Goal: Task Accomplishment & Management: Complete application form

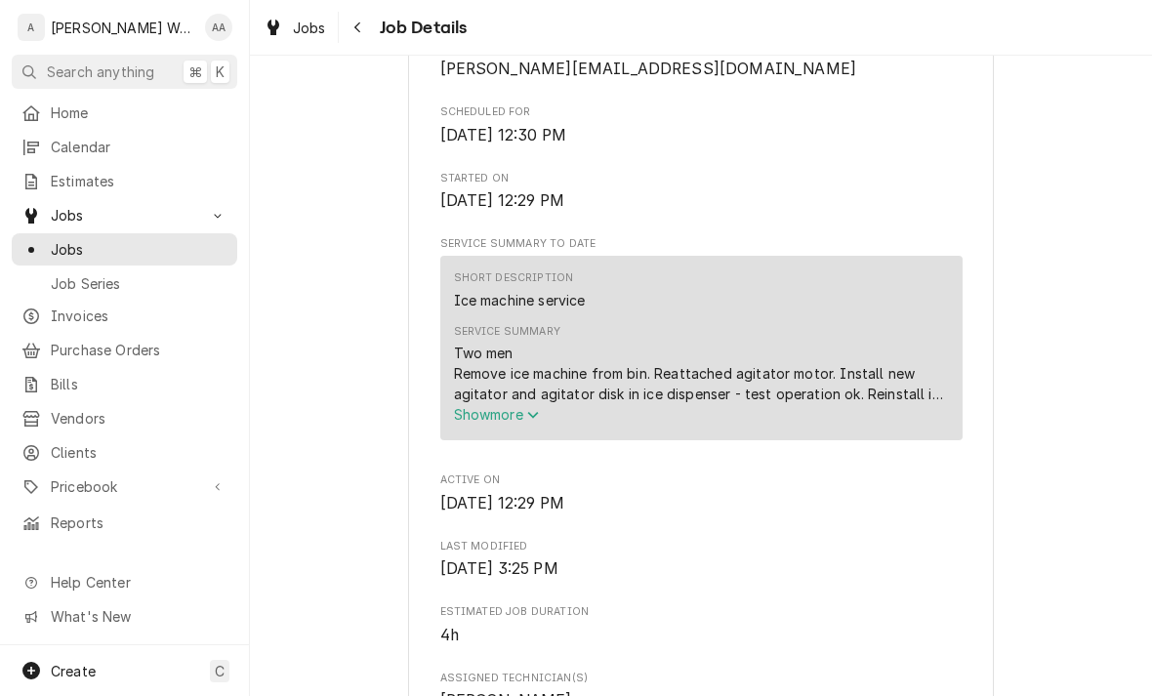
scroll to position [699, 0]
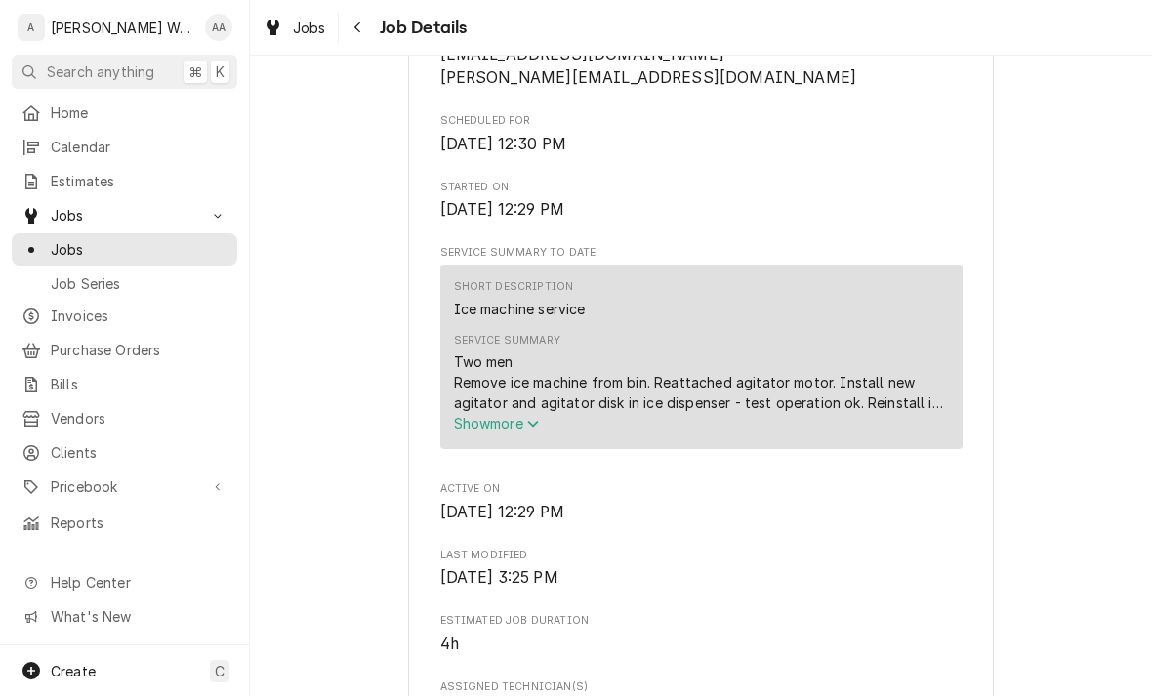
click at [489, 427] on span "Show more" at bounding box center [497, 423] width 86 height 17
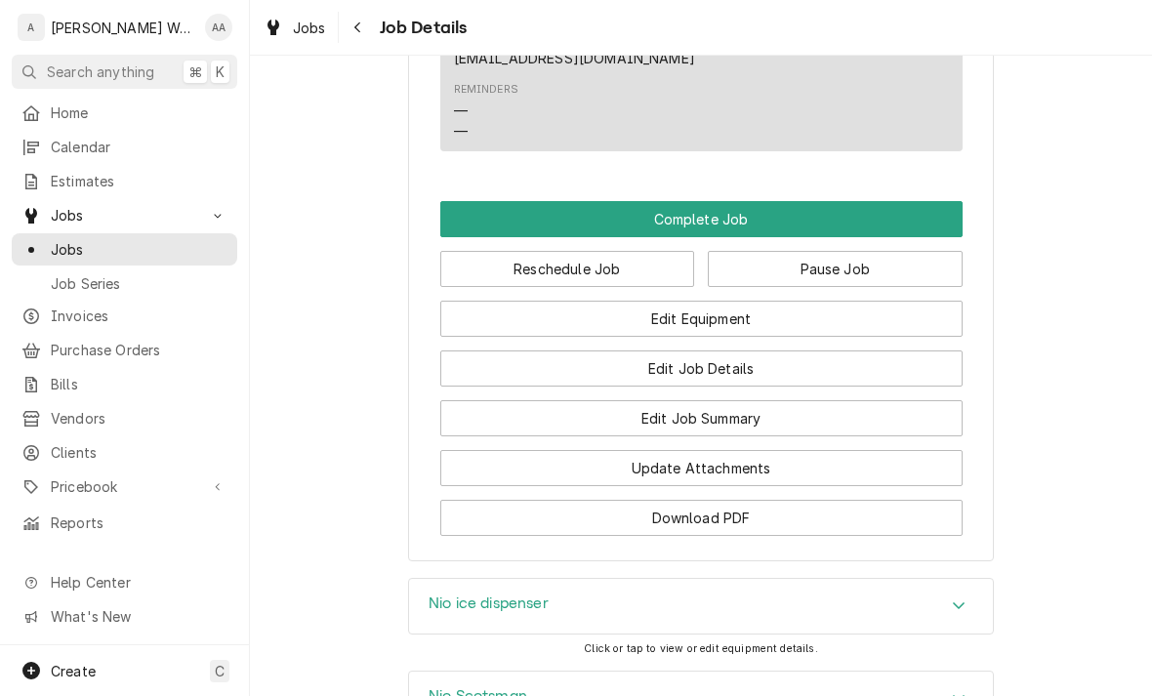
scroll to position [1628, 0]
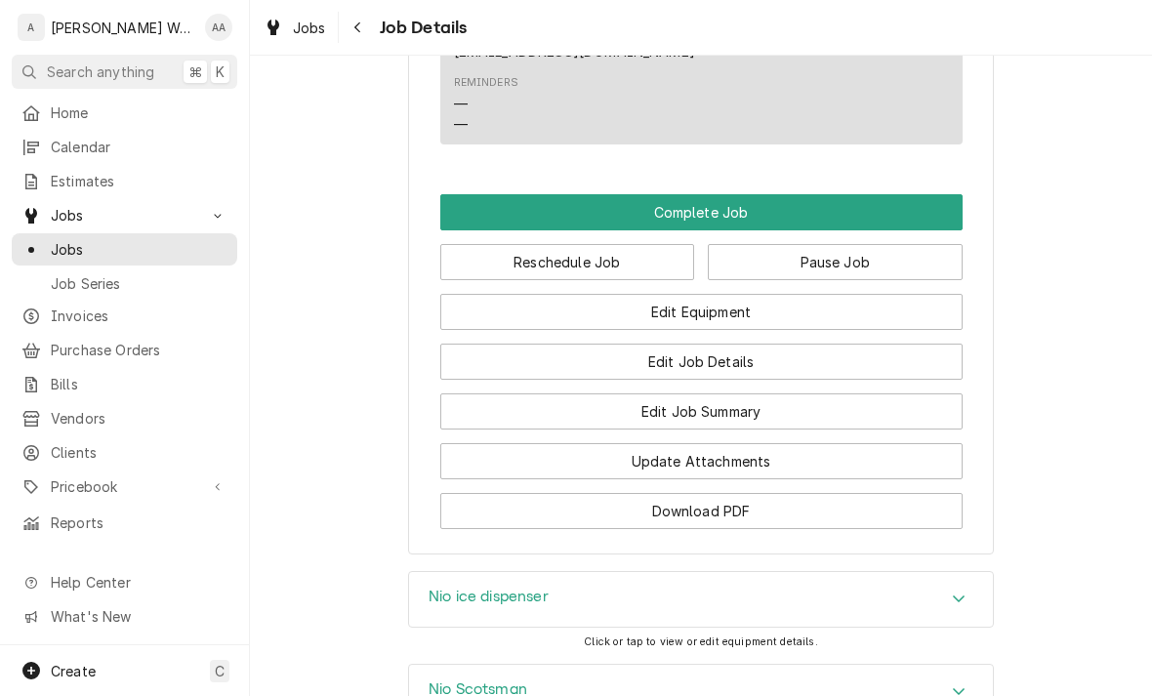
click at [935, 607] on div "Nio ice dispenser" at bounding box center [701, 599] width 584 height 55
click at [953, 602] on icon "Accordion Header" at bounding box center [959, 599] width 14 height 16
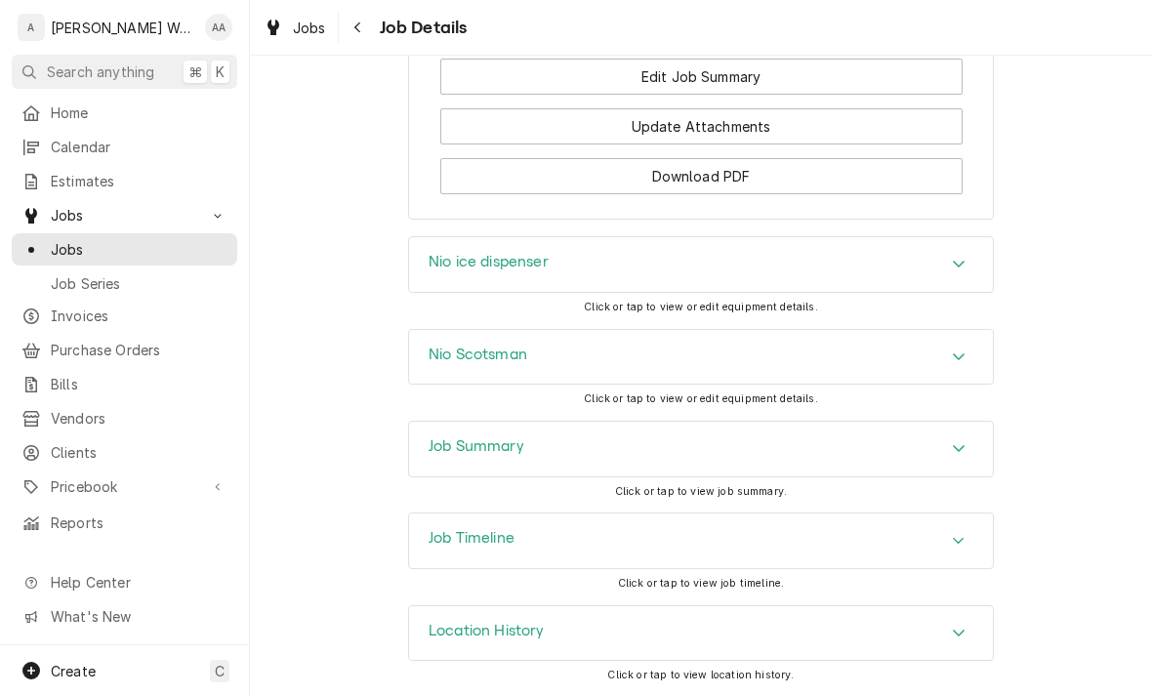
click at [952, 456] on icon "Accordion Header" at bounding box center [959, 448] width 14 height 16
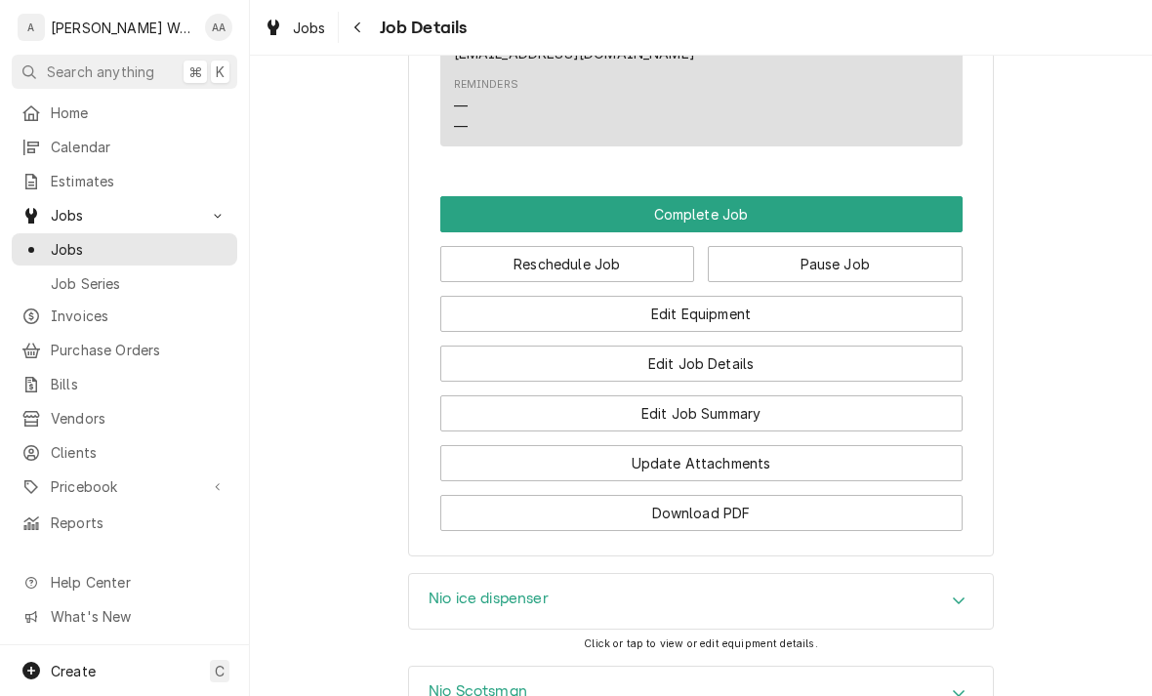
scroll to position [1564, 0]
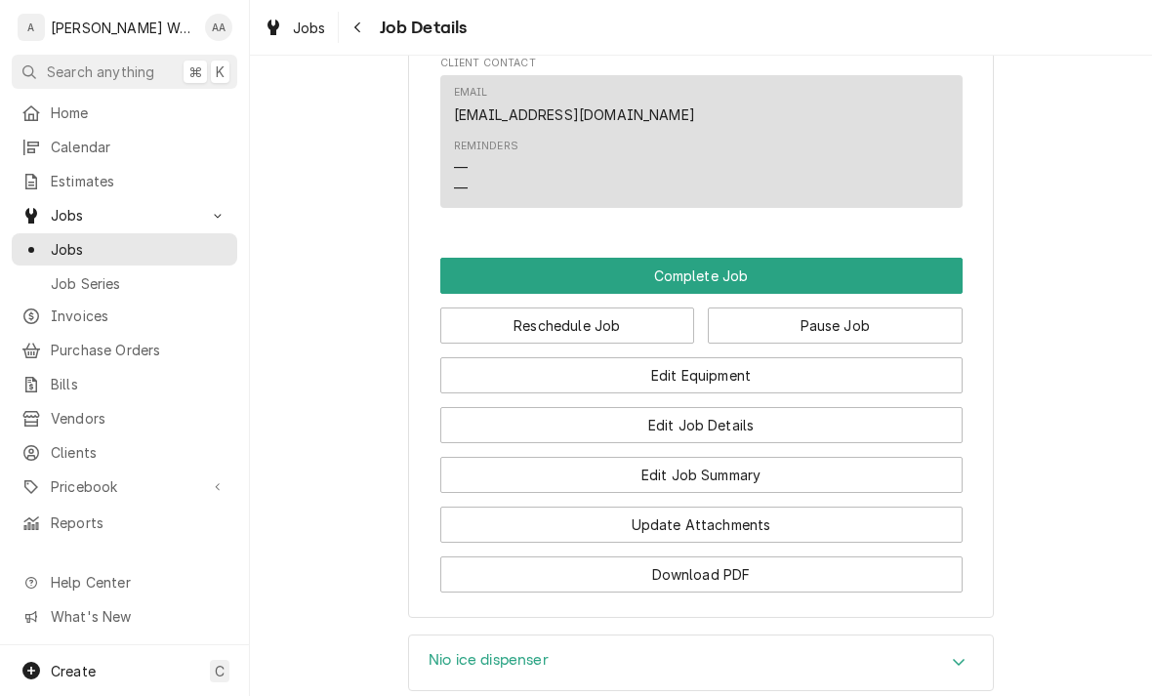
click at [932, 268] on button "Complete Job" at bounding box center [701, 276] width 522 height 36
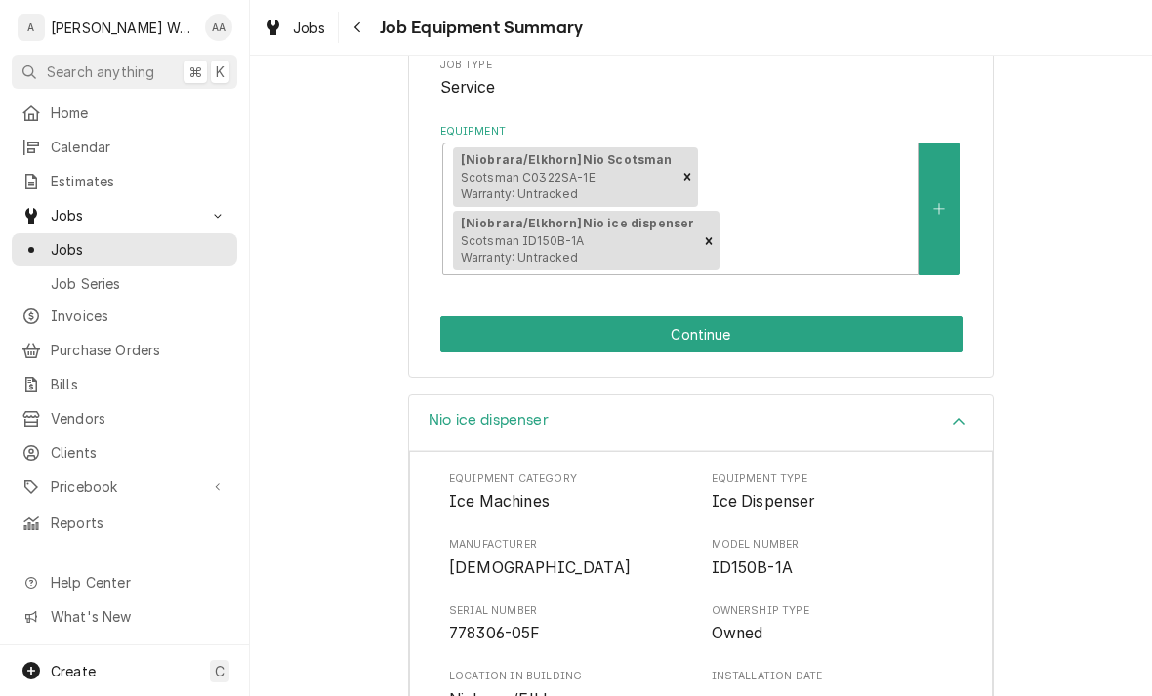
scroll to position [313, 0]
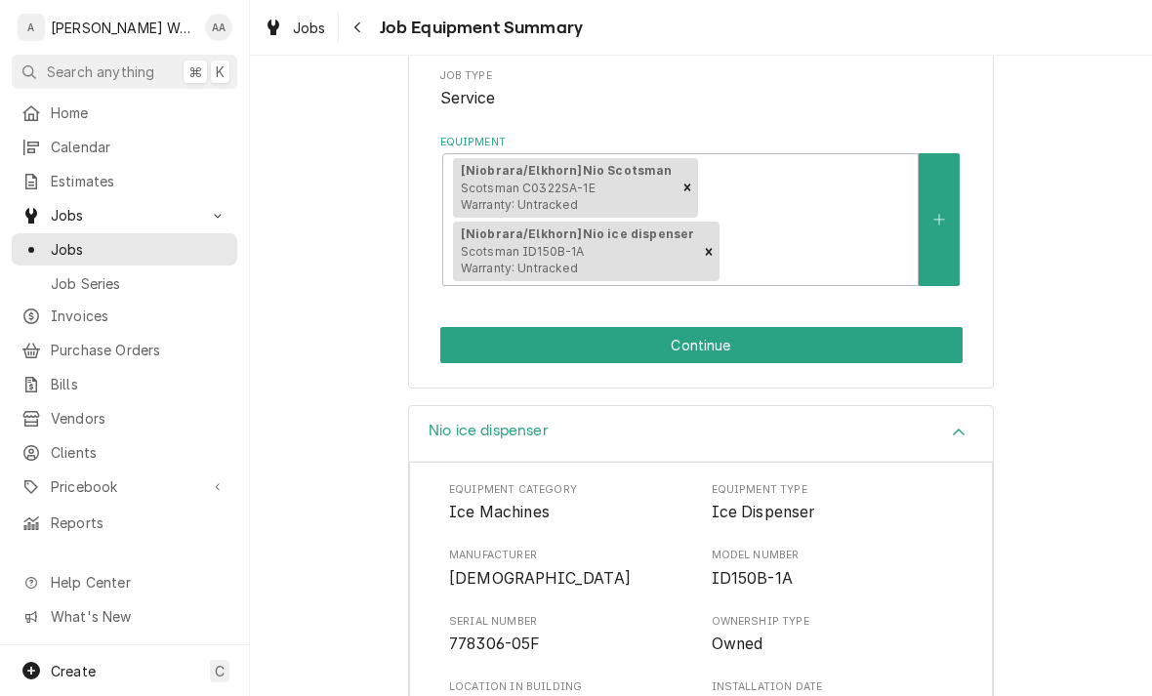
click at [934, 345] on button "Continue" at bounding box center [701, 345] width 522 height 36
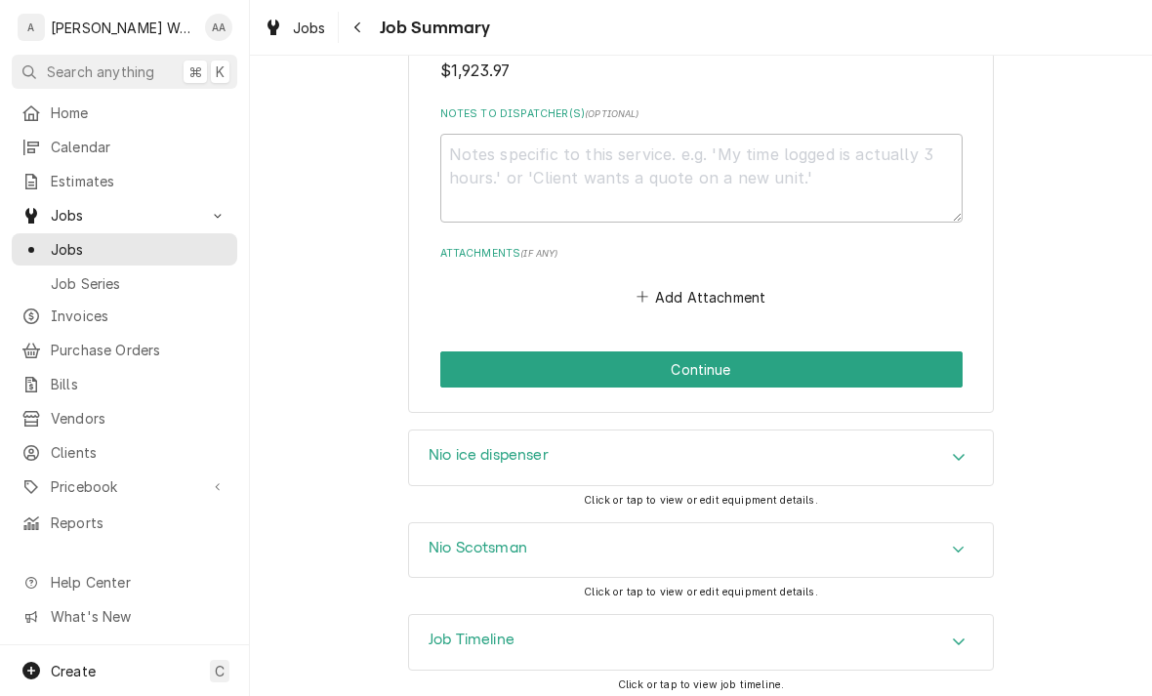
scroll to position [1912, 0]
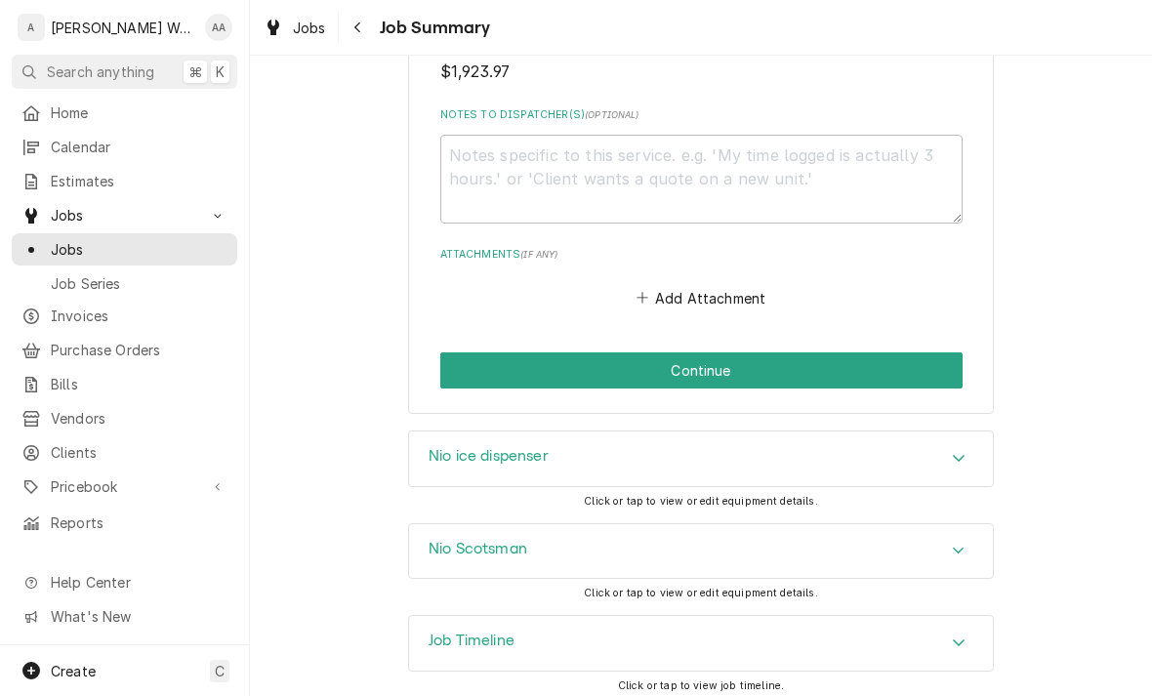
click at [907, 367] on button "Continue" at bounding box center [701, 370] width 522 height 36
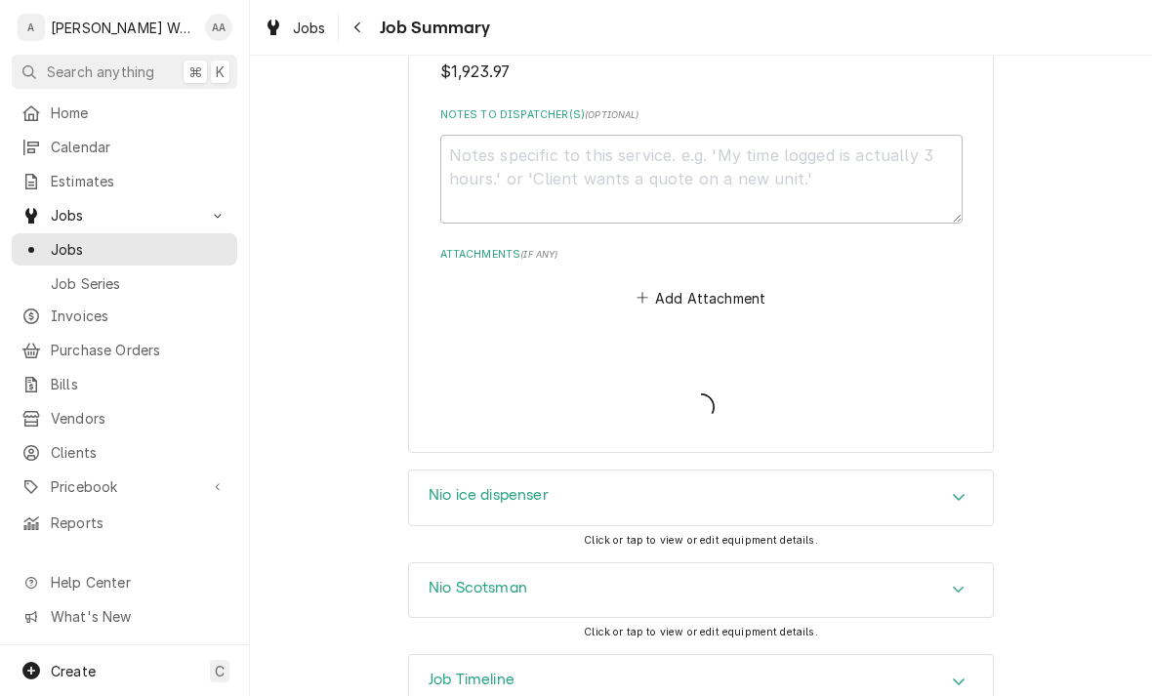
type textarea "x"
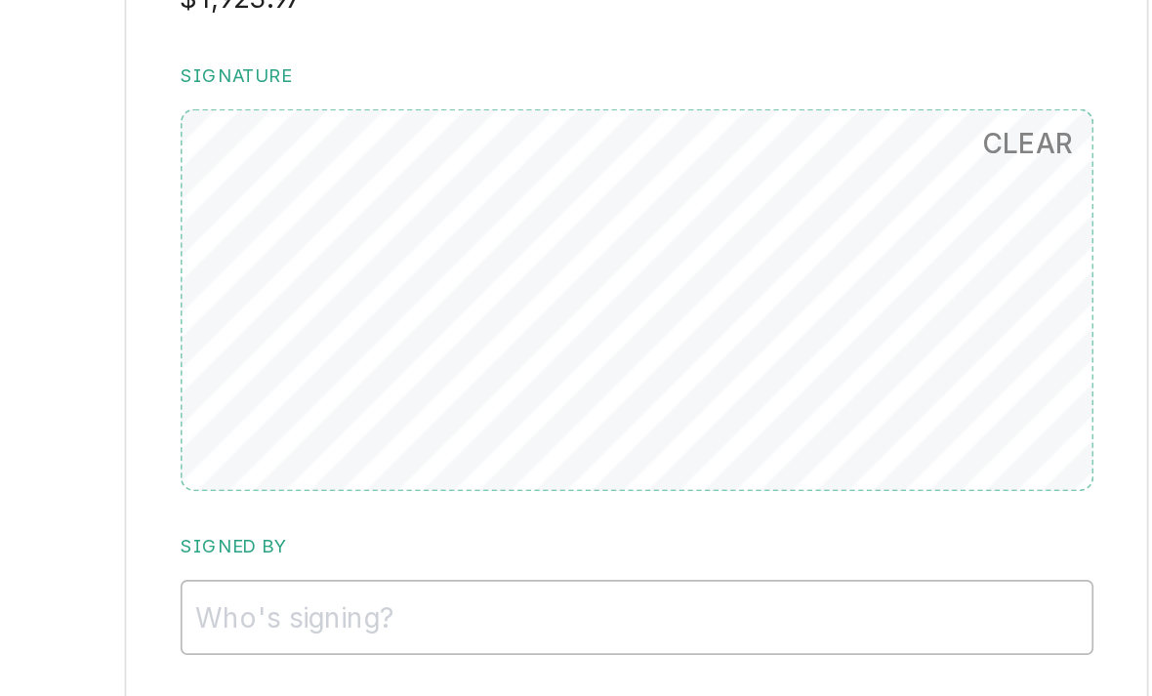
scroll to position [1507, 0]
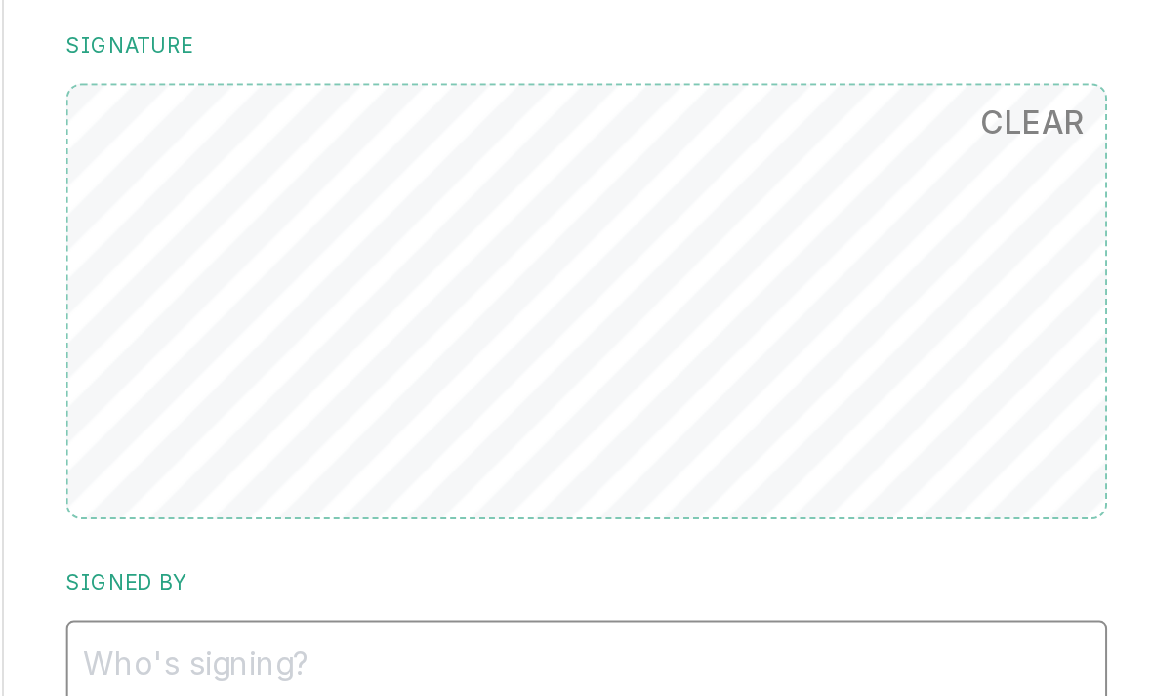
click at [440, 486] on input "Signed By" at bounding box center [701, 507] width 522 height 43
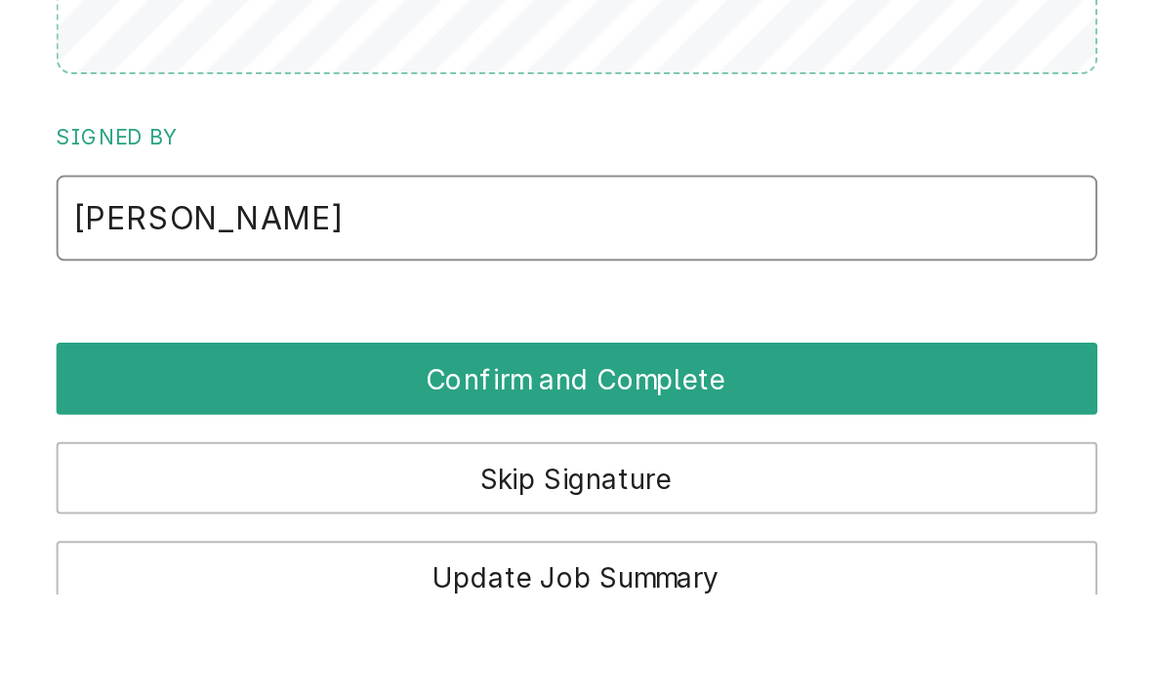
type input "[PERSON_NAME]"
click at [440, 570] on button "Confirm and Complete" at bounding box center [701, 588] width 522 height 36
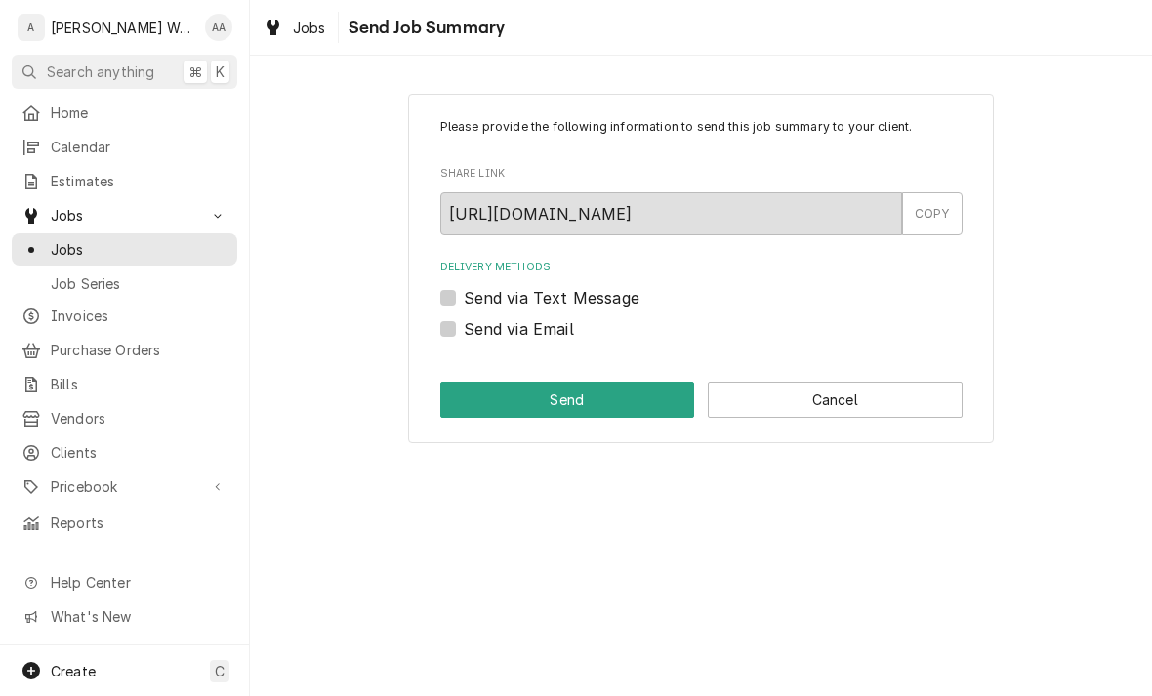
click at [887, 391] on button "Cancel" at bounding box center [835, 400] width 255 height 36
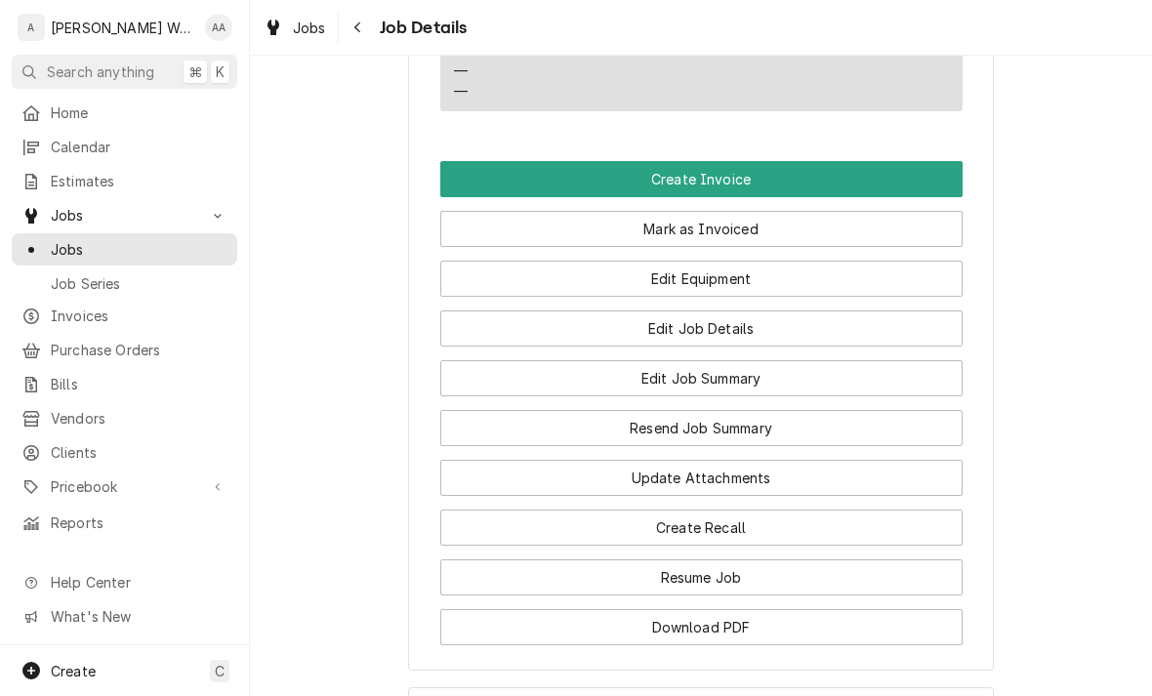
scroll to position [1406, 0]
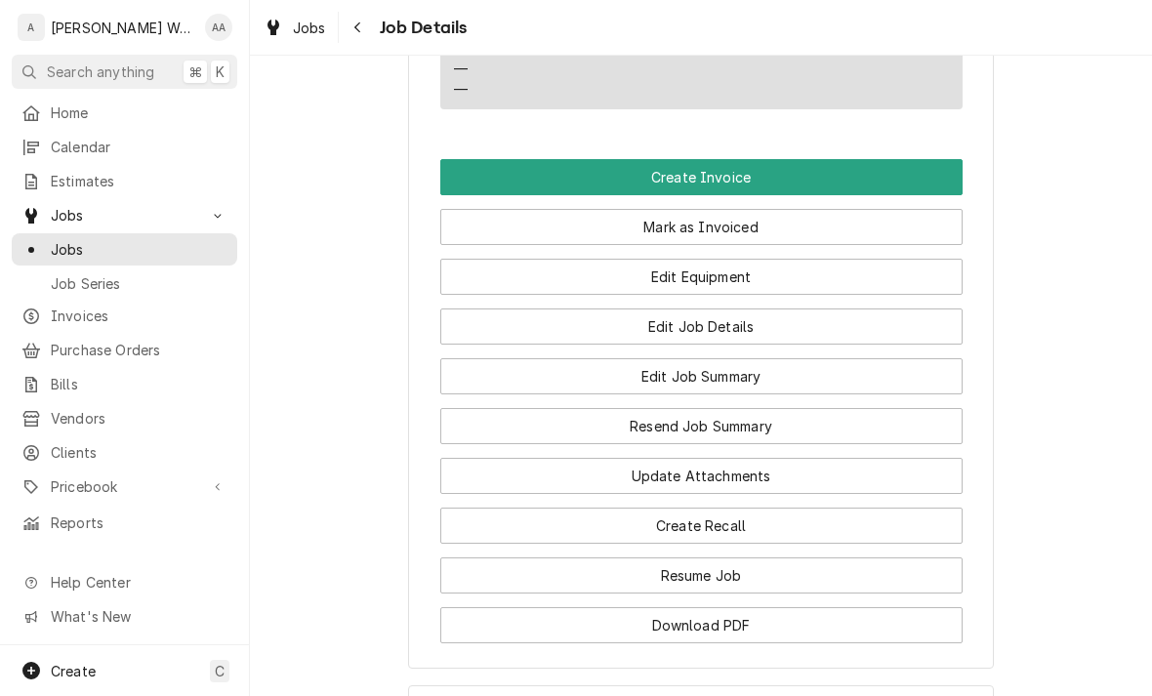
click at [517, 178] on button "Create Invoice" at bounding box center [701, 177] width 522 height 36
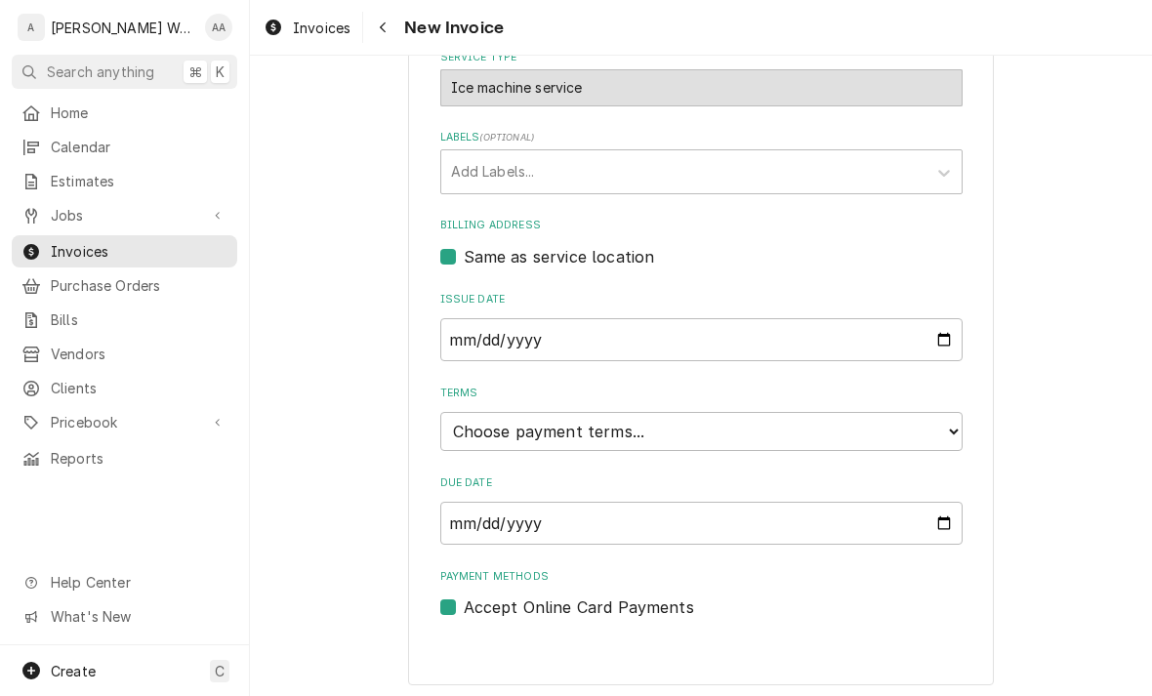
scroll to position [575, 0]
click at [479, 435] on select "Choose payment terms... Same Day Net 7 Net 14 Net 21 Net 30 Net 45 Net 60 Net 90" at bounding box center [701, 432] width 522 height 39
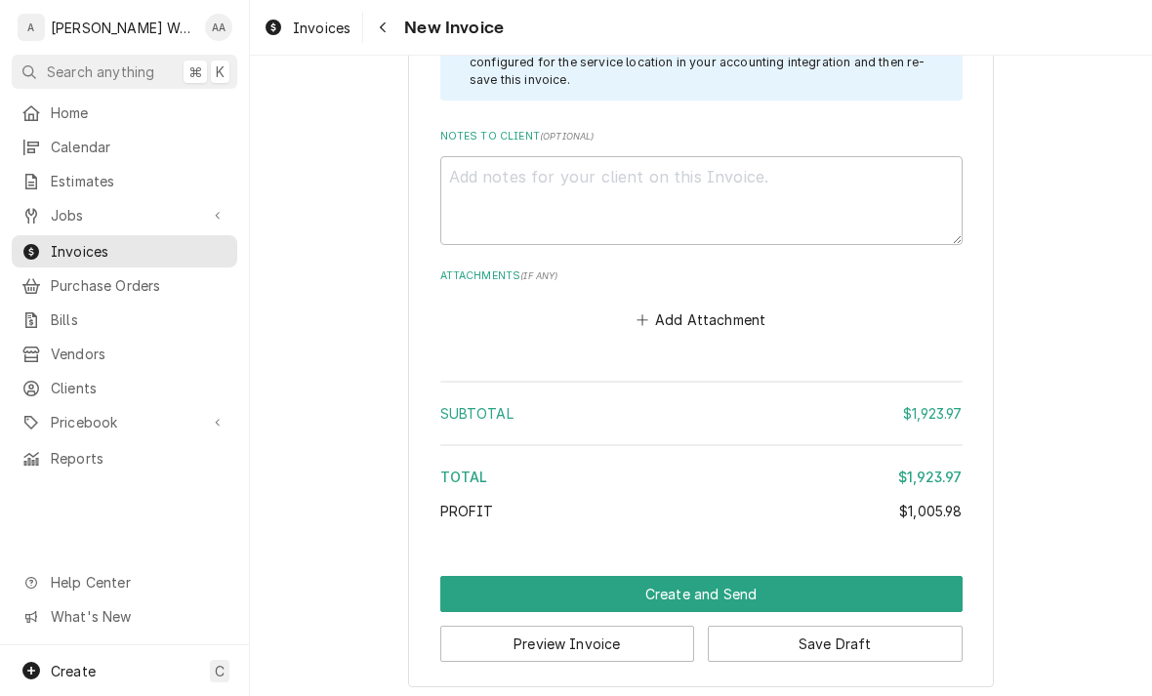
click at [515, 592] on button "Create and Send" at bounding box center [701, 594] width 522 height 36
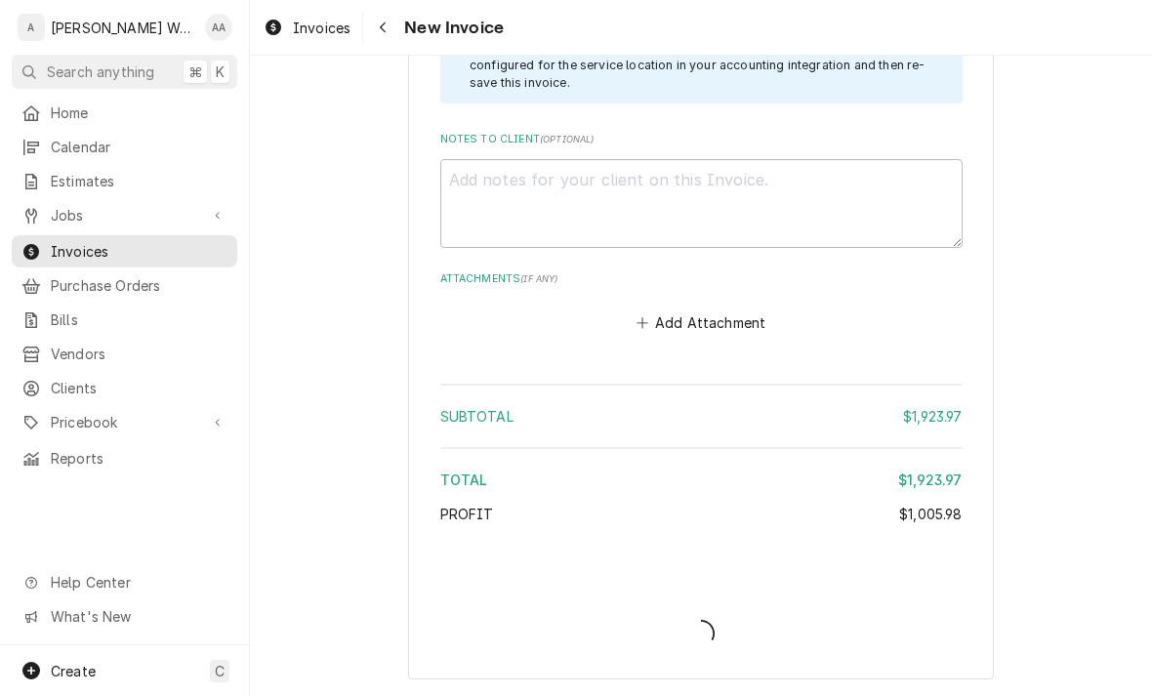
scroll to position [2748, 0]
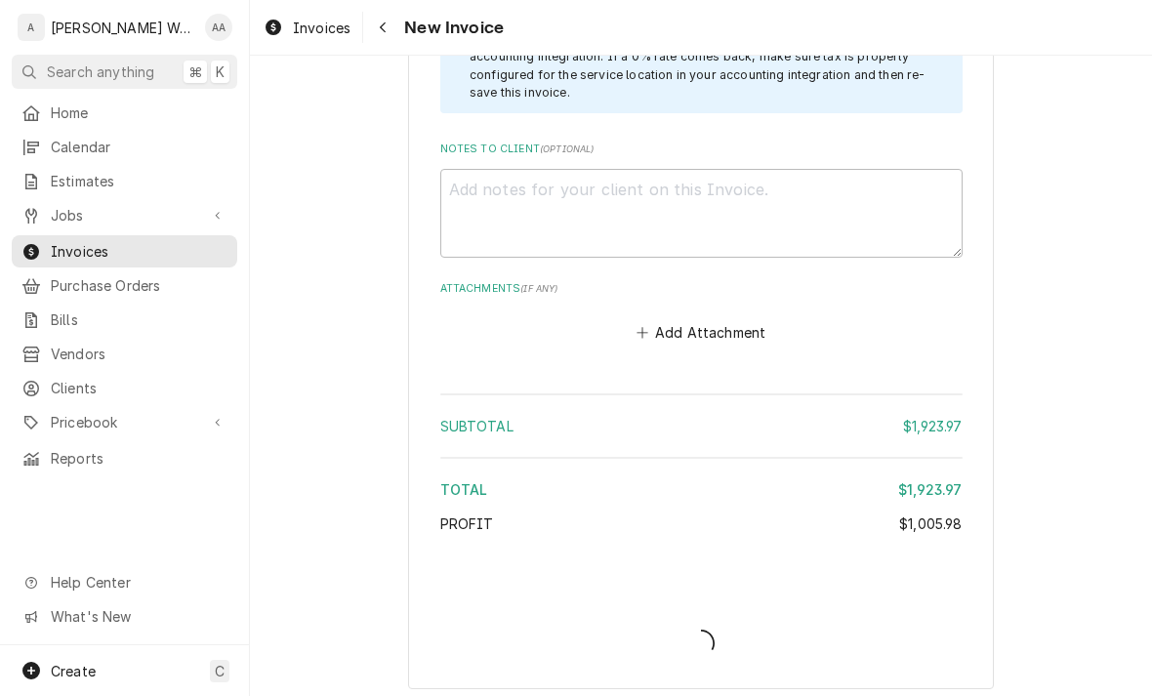
type textarea "x"
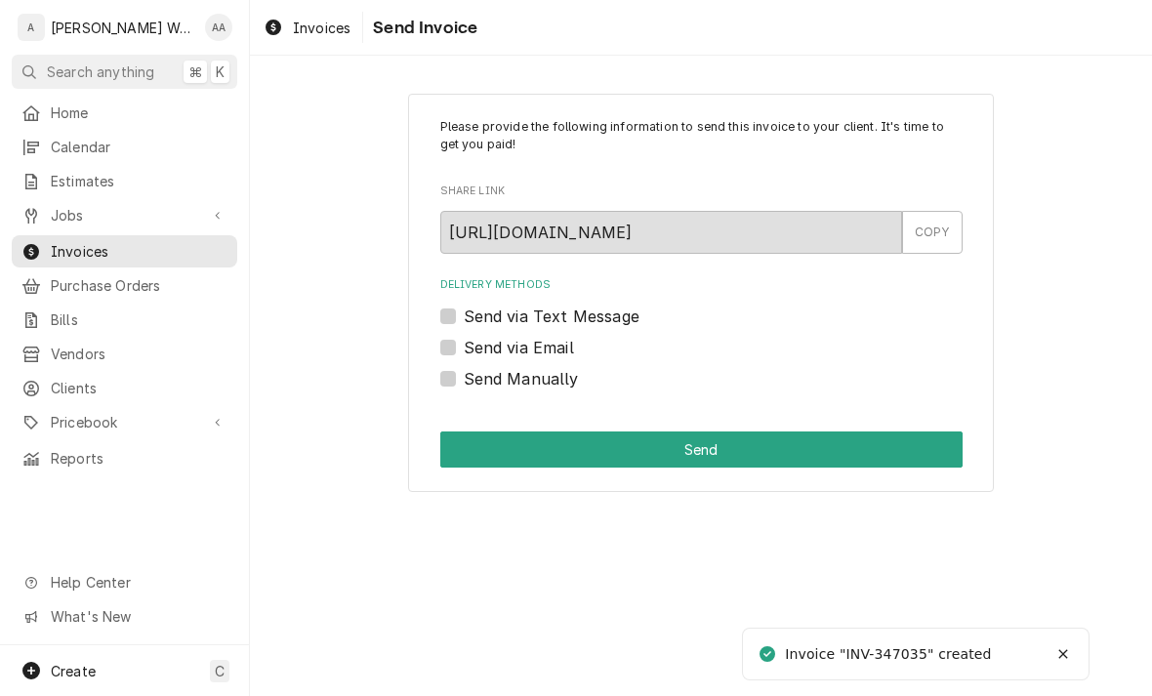
click at [464, 346] on label "Send via Email" at bounding box center [519, 347] width 110 height 23
click at [464, 346] on input "Send via Email" at bounding box center [725, 357] width 522 height 43
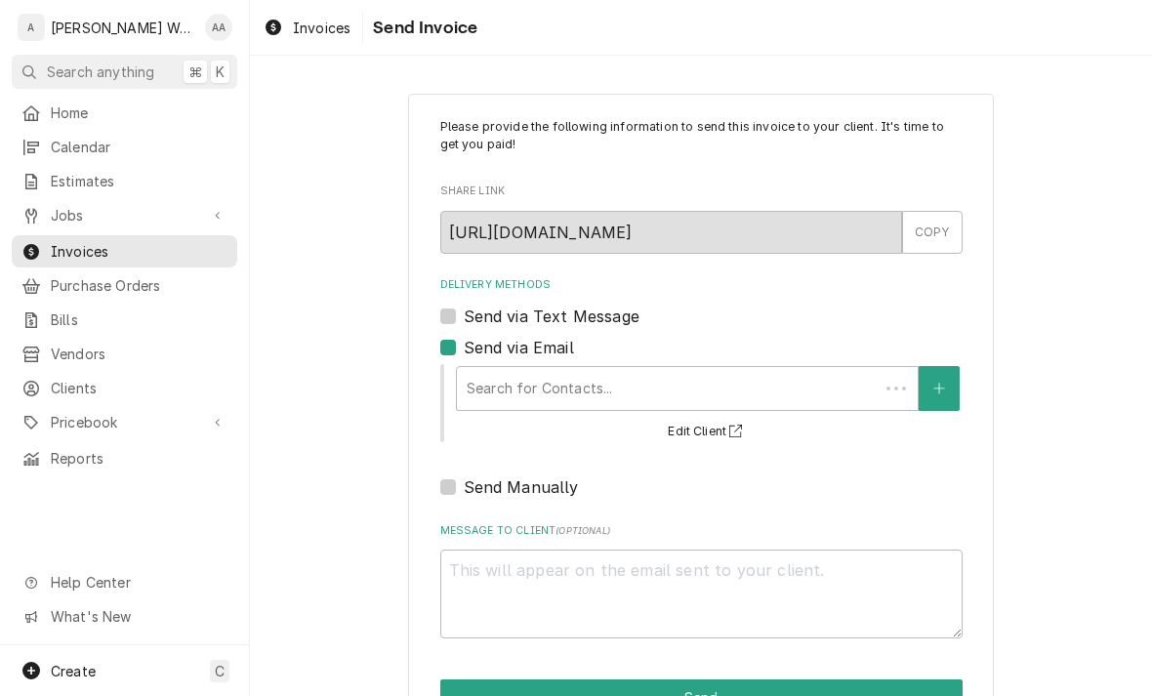
click at [464, 351] on label "Send via Email" at bounding box center [519, 347] width 110 height 23
click at [464, 351] on input "Send via Email" at bounding box center [725, 357] width 522 height 43
checkbox input "false"
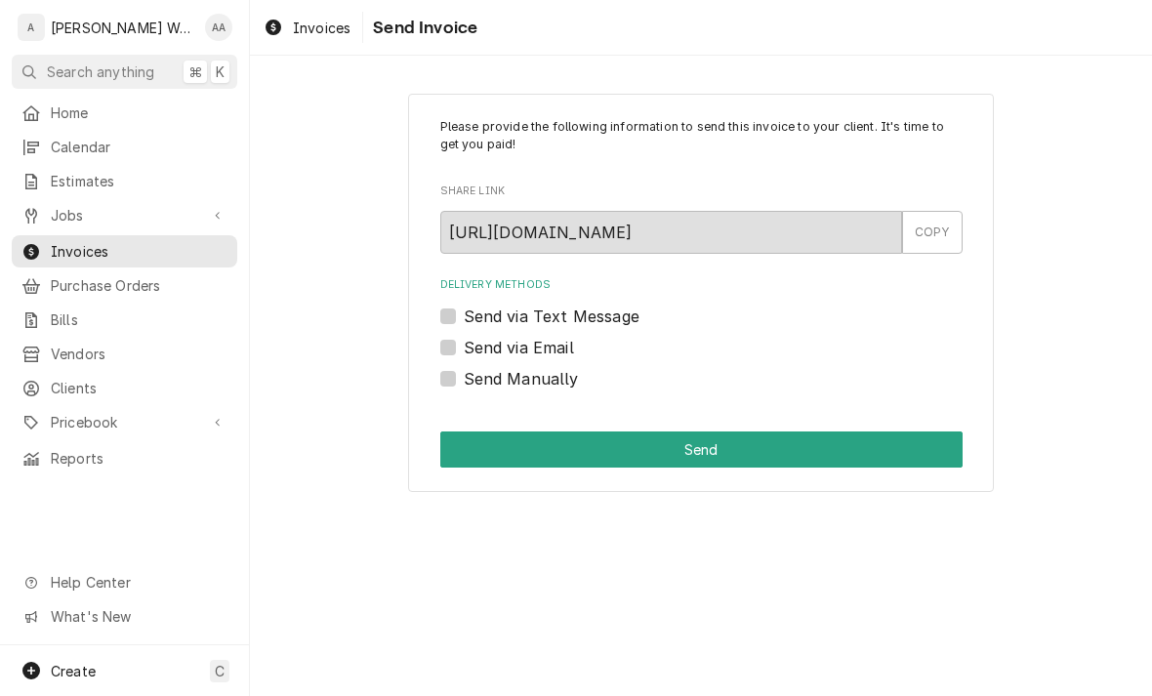
click at [464, 310] on label "Send via Text Message" at bounding box center [552, 316] width 176 height 23
click at [464, 310] on input "Send via Text Message" at bounding box center [725, 326] width 522 height 43
checkbox input "true"
type textarea "x"
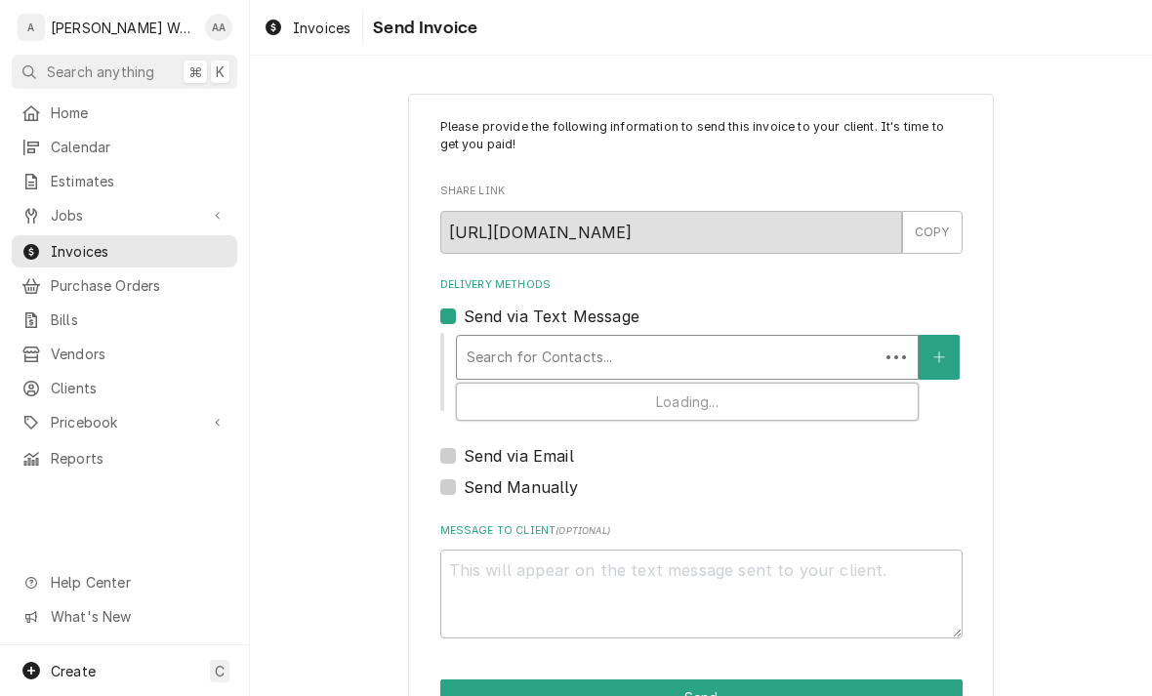
click at [464, 315] on label "Send via Text Message" at bounding box center [552, 316] width 176 height 23
click at [464, 315] on input "Send via Text Message" at bounding box center [725, 326] width 522 height 43
checkbox input "false"
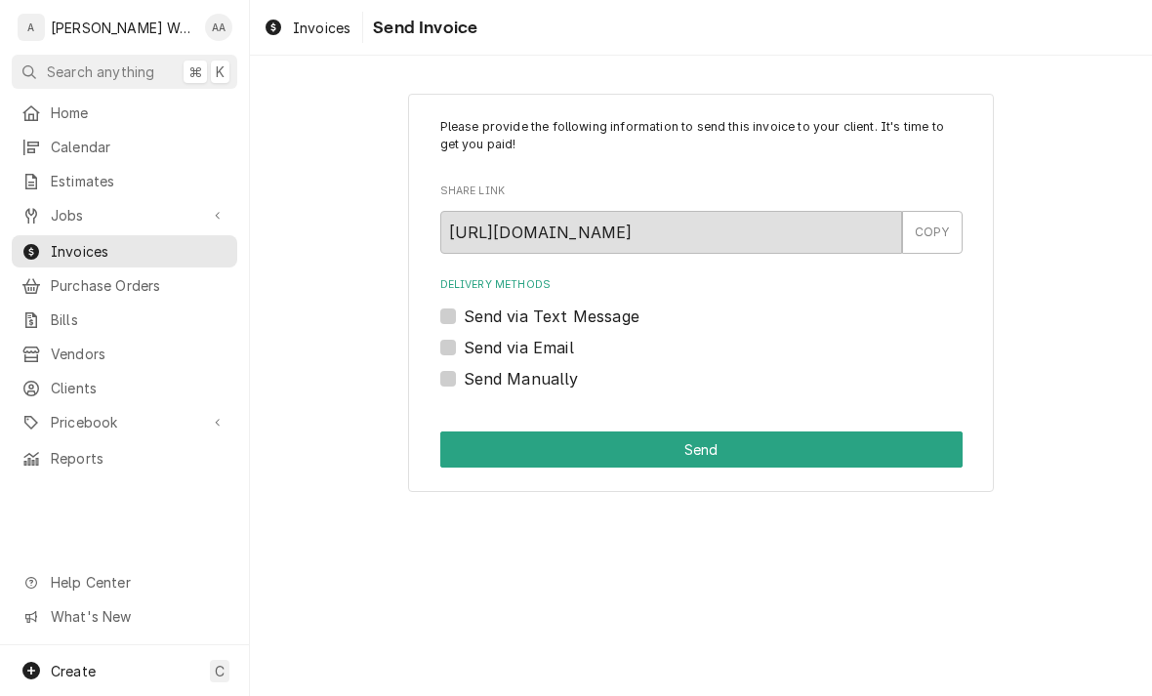
click at [464, 344] on label "Send via Email" at bounding box center [519, 347] width 110 height 23
click at [464, 344] on input "Send via Email" at bounding box center [725, 357] width 522 height 43
checkbox input "true"
type textarea "x"
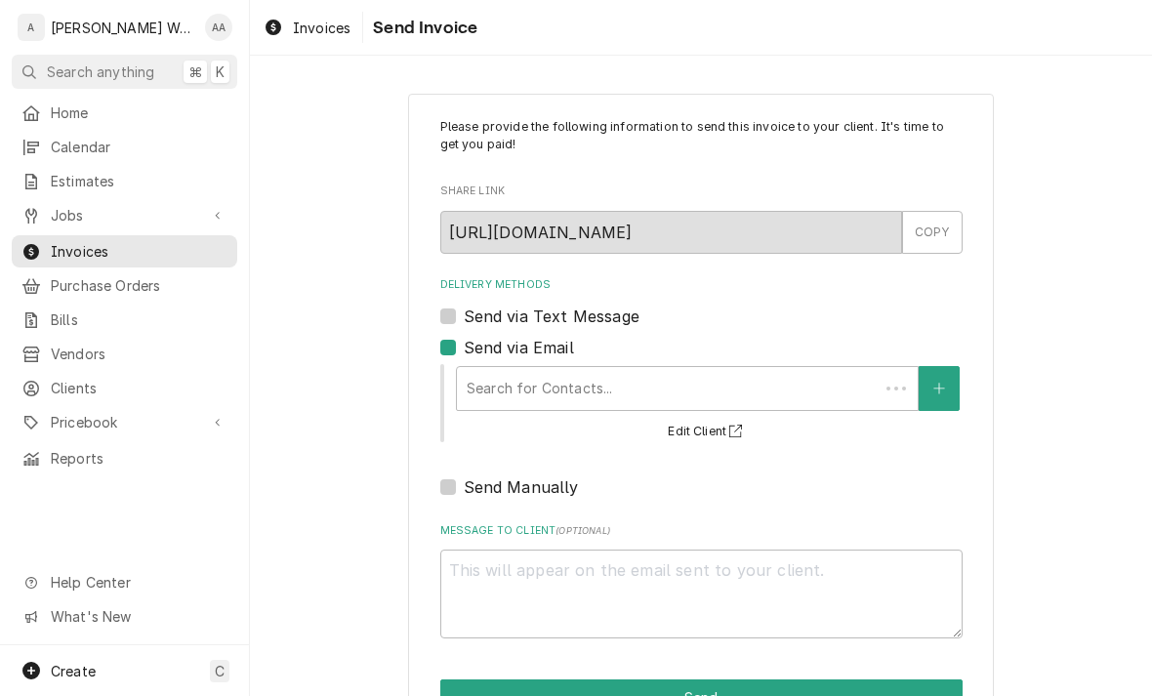
click at [443, 362] on div "Search for Contacts... Edit Client" at bounding box center [701, 402] width 522 height 81
click at [464, 479] on label "Send Manually" at bounding box center [521, 486] width 115 height 23
click at [464, 479] on input "Send Manually" at bounding box center [725, 496] width 522 height 43
checkbox input "true"
type textarea "x"
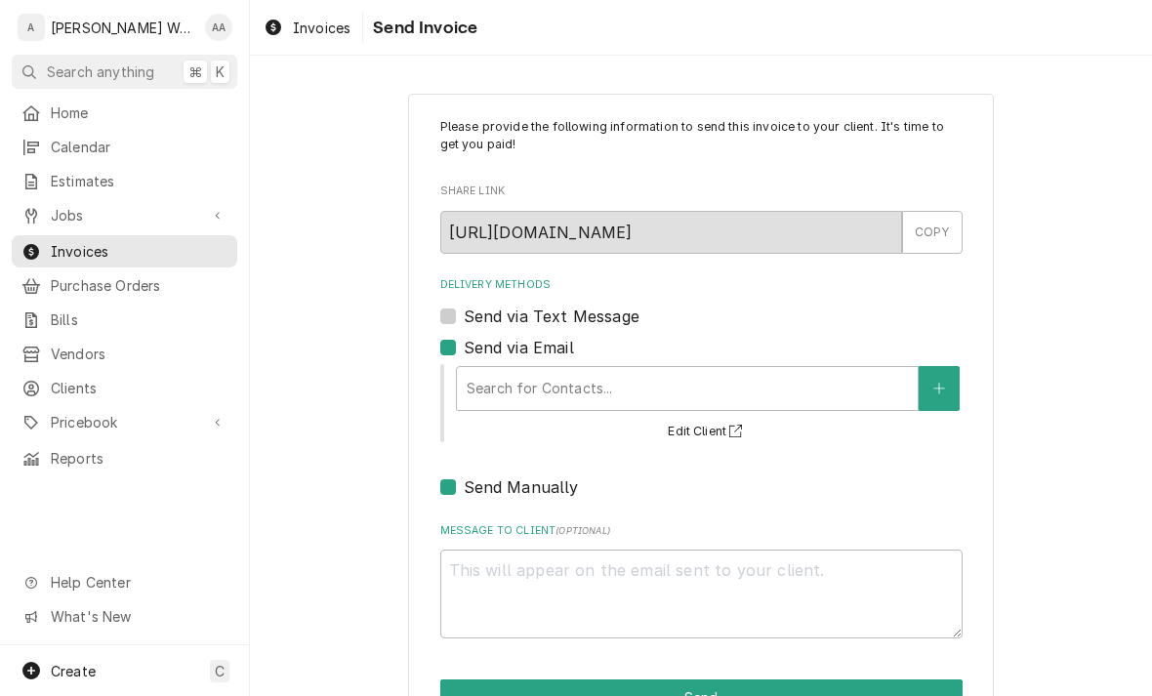
click at [464, 337] on label "Send via Email" at bounding box center [519, 347] width 110 height 23
click at [464, 337] on input "Send via Email" at bounding box center [725, 357] width 522 height 43
checkbox input "false"
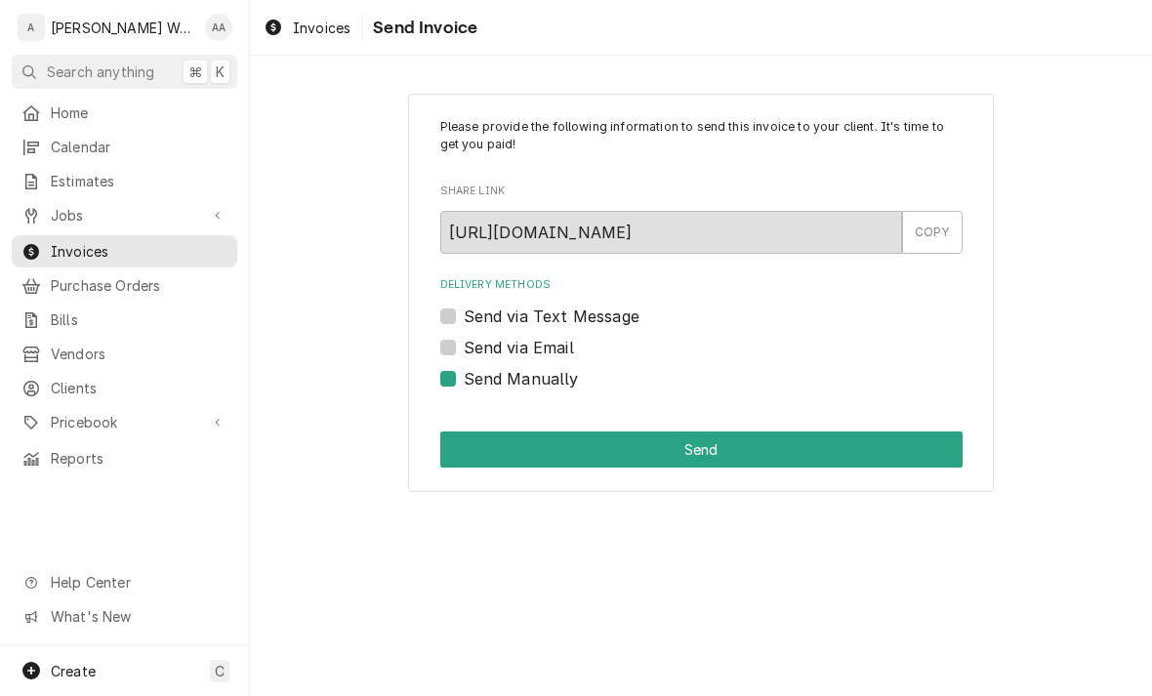
click at [494, 449] on button "Send" at bounding box center [701, 450] width 522 height 36
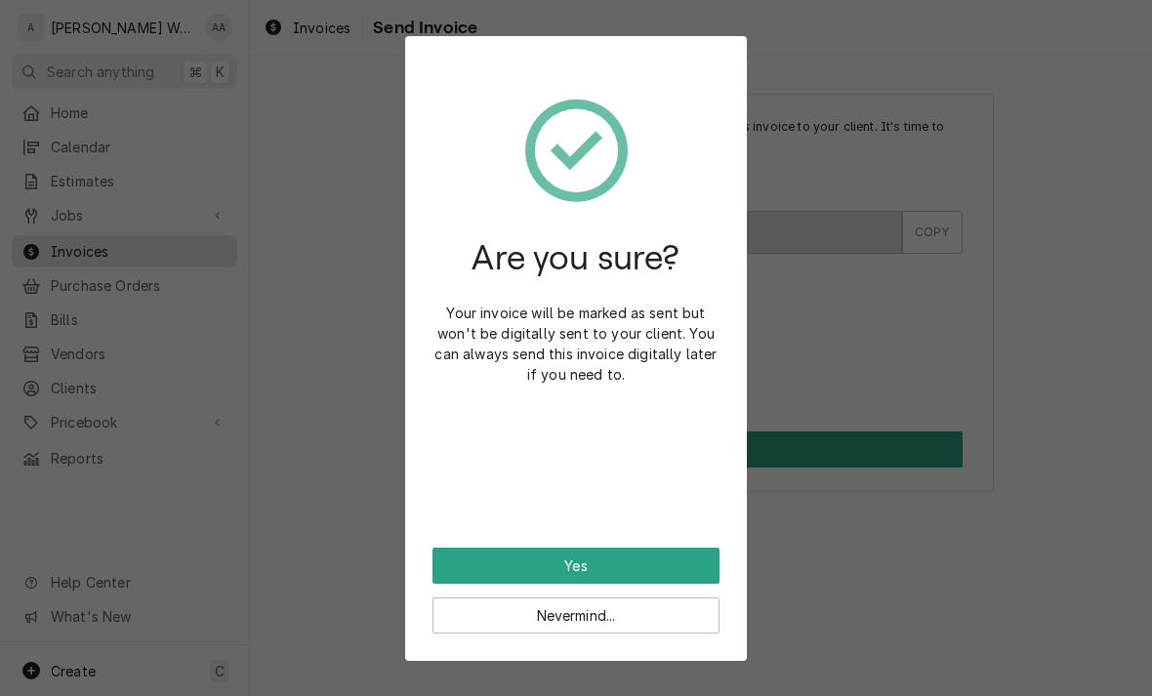
click at [666, 562] on button "Yes" at bounding box center [576, 566] width 287 height 36
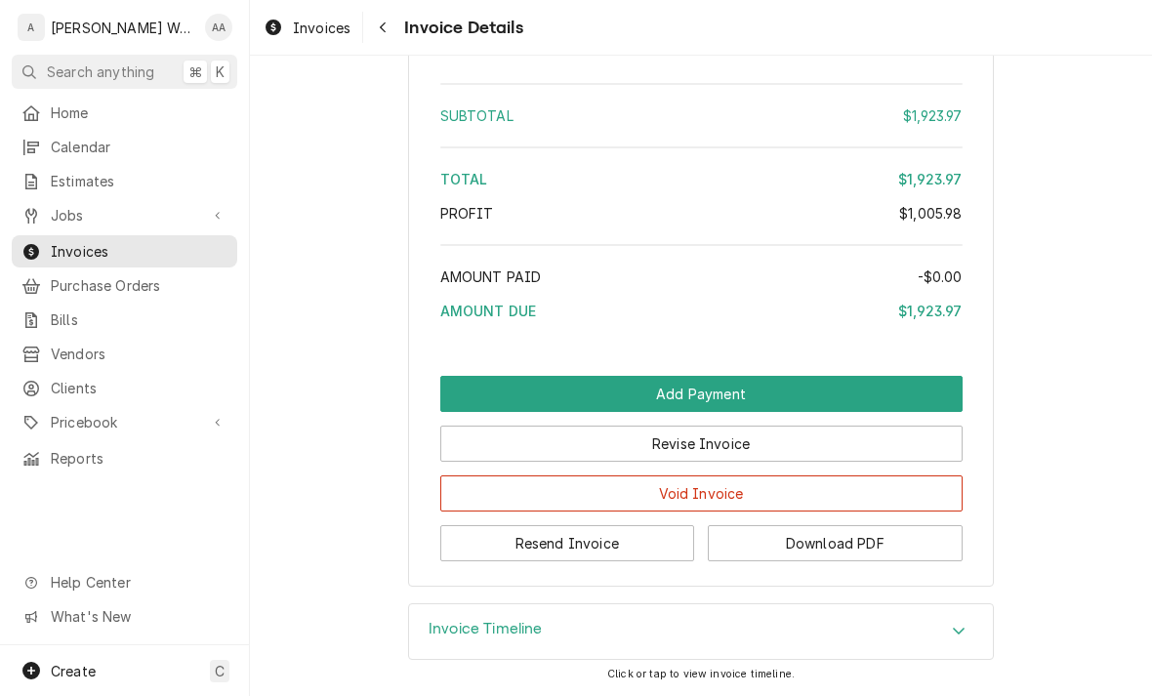
scroll to position [2277, 0]
click at [471, 526] on button "Resend Invoice" at bounding box center [567, 543] width 255 height 36
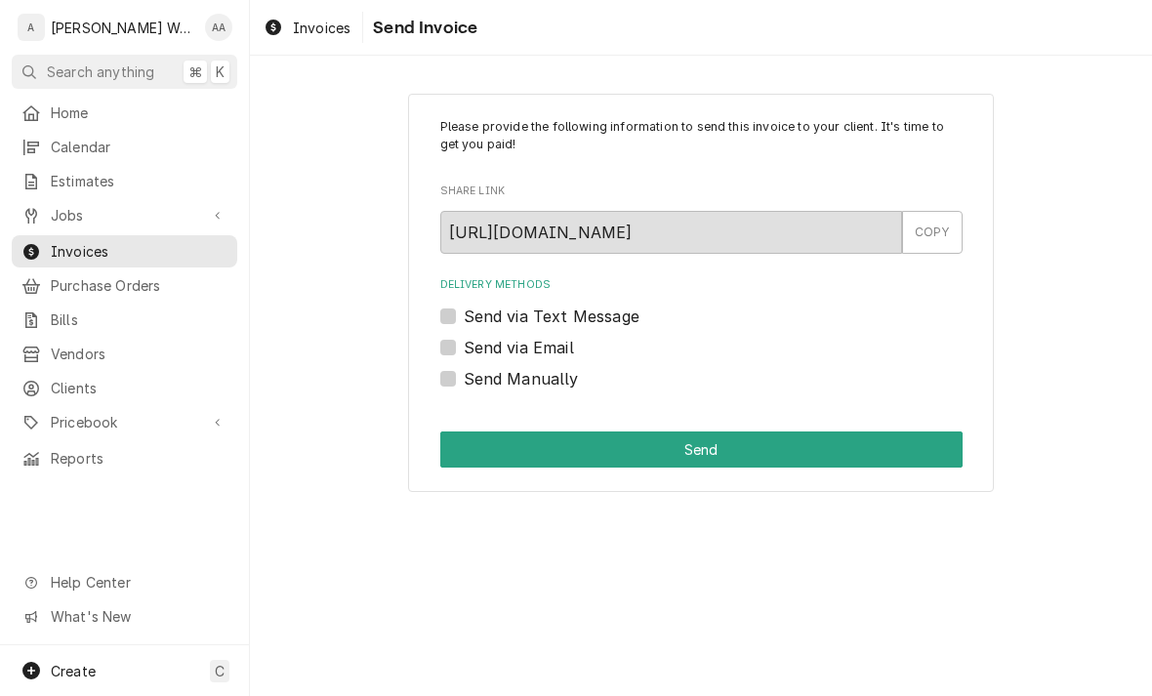
click at [464, 339] on label "Send via Email" at bounding box center [519, 347] width 110 height 23
click at [464, 339] on input "Send via Email" at bounding box center [725, 357] width 522 height 43
checkbox input "true"
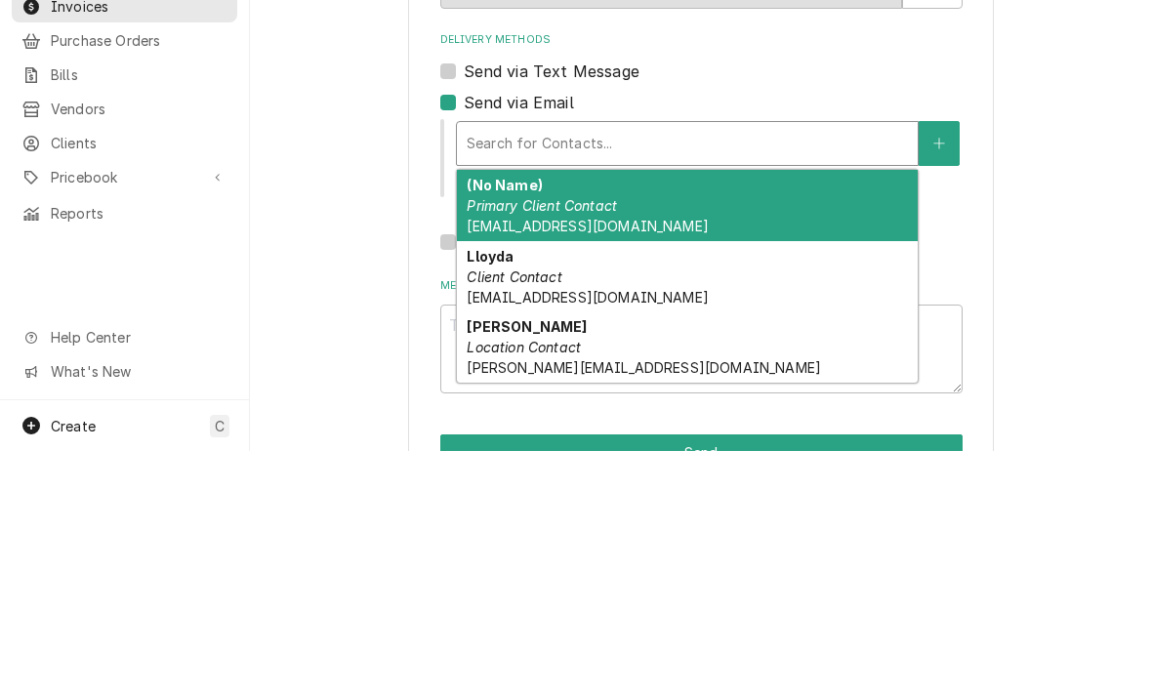
click at [833, 415] on div "(No Name) Primary Client Contact VSL.V41@invoices.dssi.net" at bounding box center [687, 450] width 461 height 71
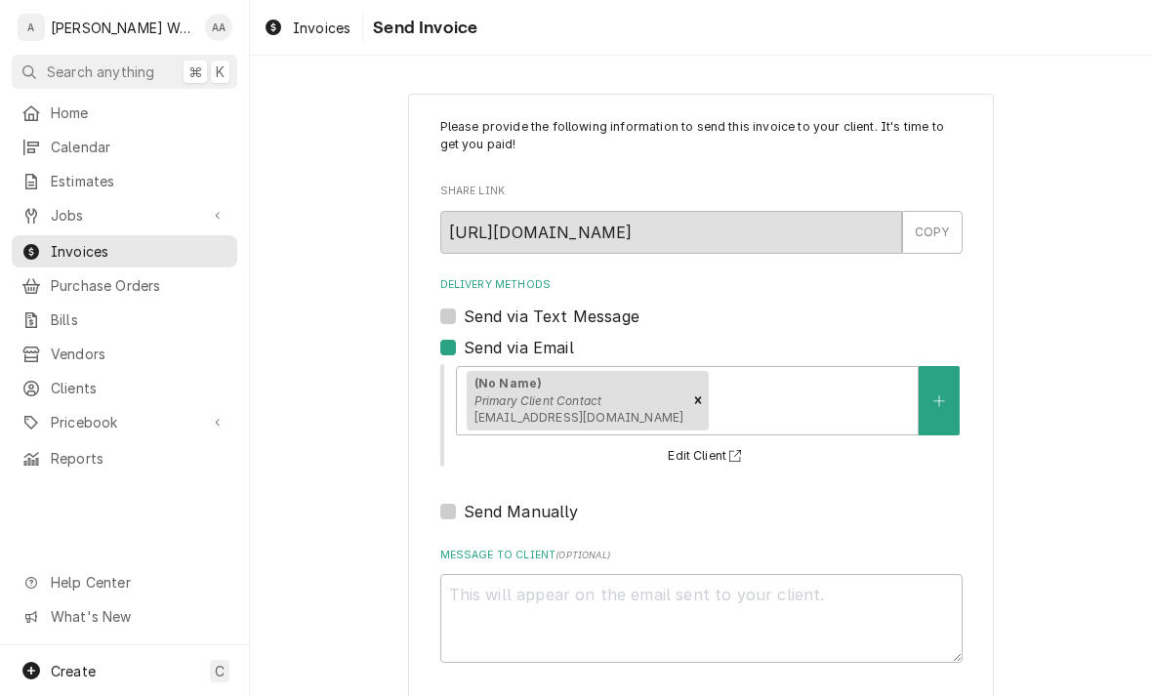
click at [716, 391] on div "Delivery Methods" at bounding box center [810, 400] width 195 height 35
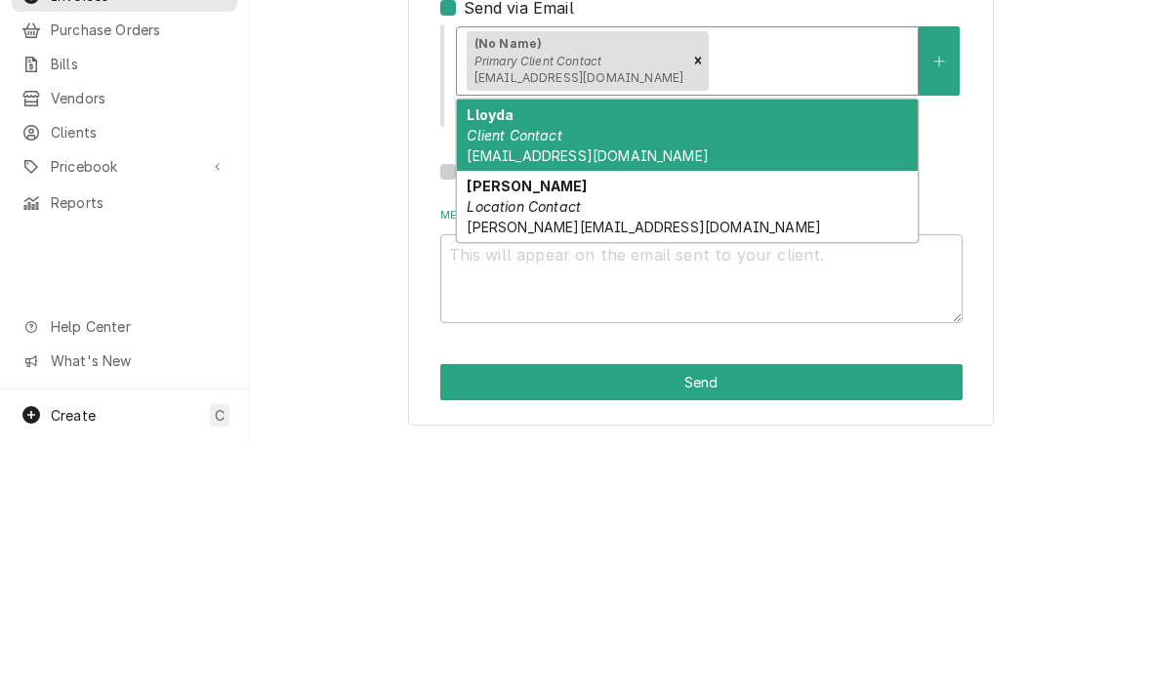
scroll to position [82, 0]
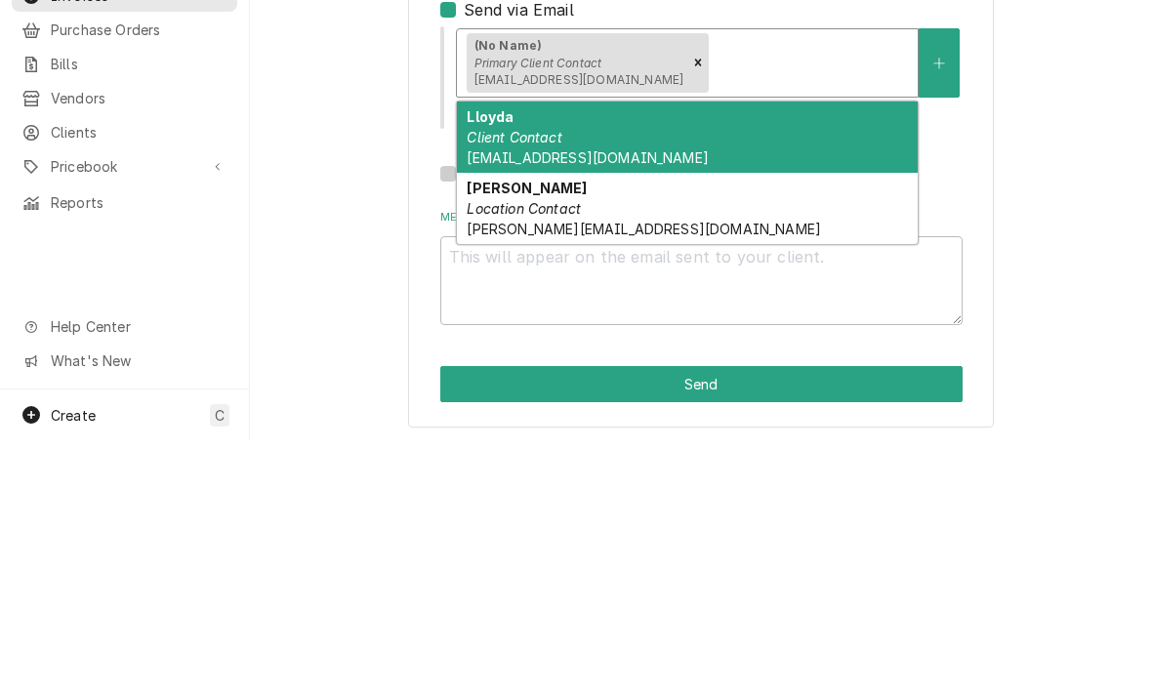
click at [500, 456] on em "Location Contact" at bounding box center [524, 464] width 114 height 17
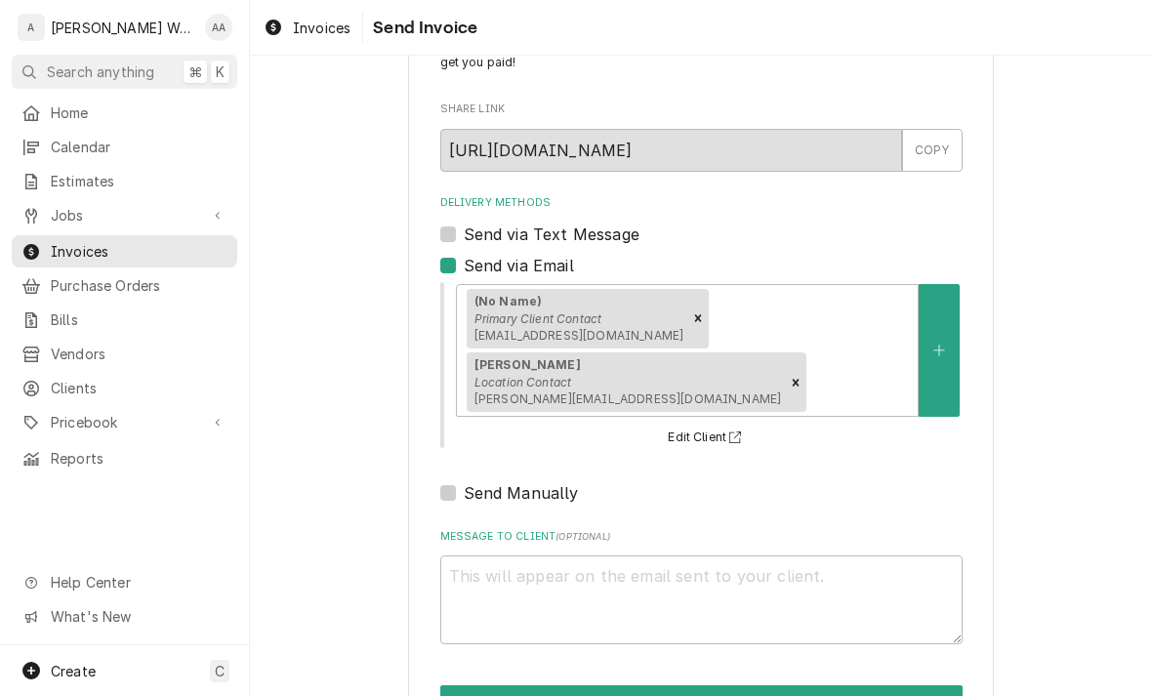
click at [464, 685] on button "Send" at bounding box center [701, 703] width 522 height 36
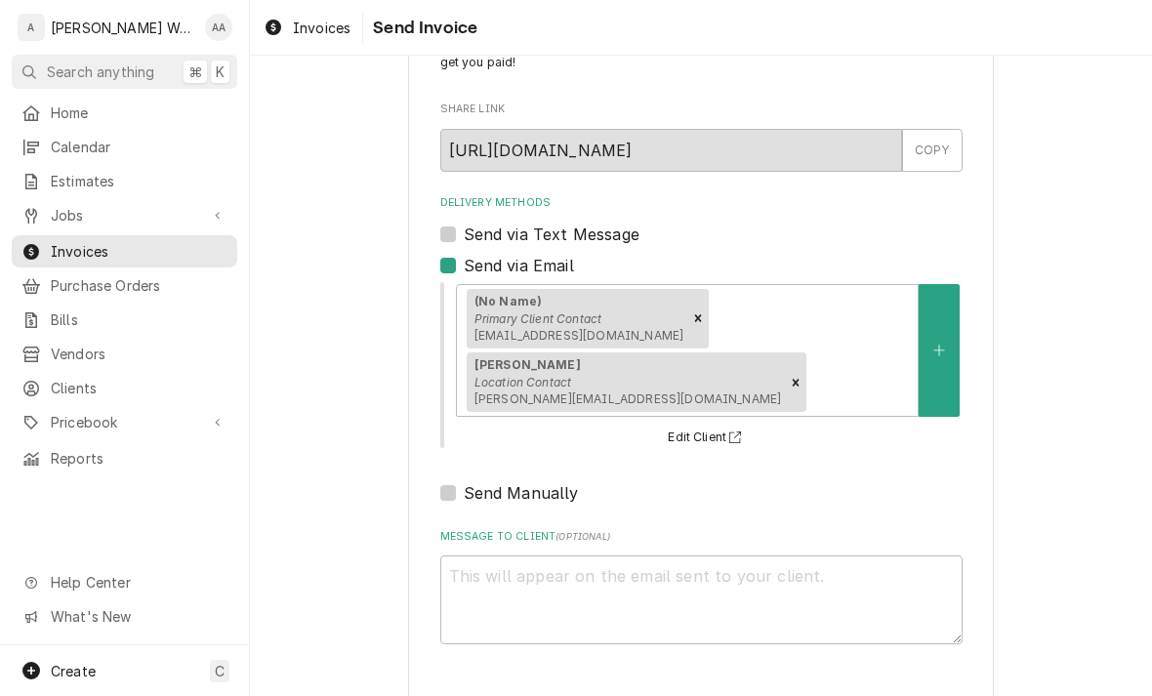
type textarea "x"
